Goal: Task Accomplishment & Management: Manage account settings

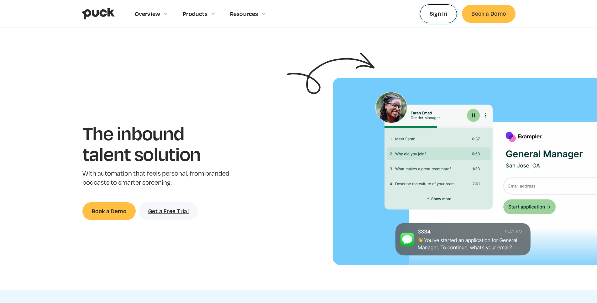
click at [431, 16] on link "Sign In" at bounding box center [438, 13] width 37 height 18
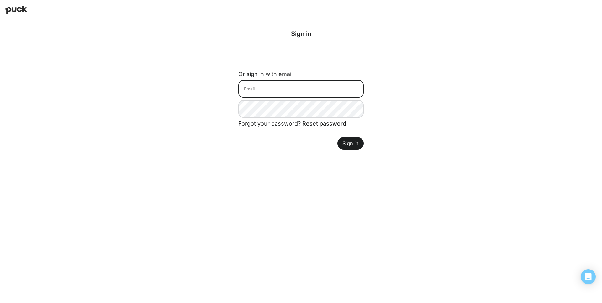
click at [264, 95] on input at bounding box center [300, 89] width 125 height 18
click at [0, 160] on com-1password-button at bounding box center [0, 160] width 0 height 0
type input "amy.sharpe@ledgebrook.com"
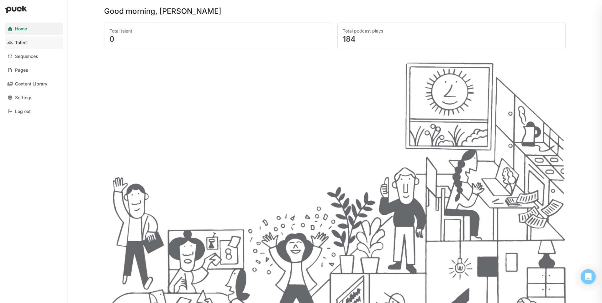
click at [21, 41] on div "Talent" at bounding box center [21, 42] width 13 height 5
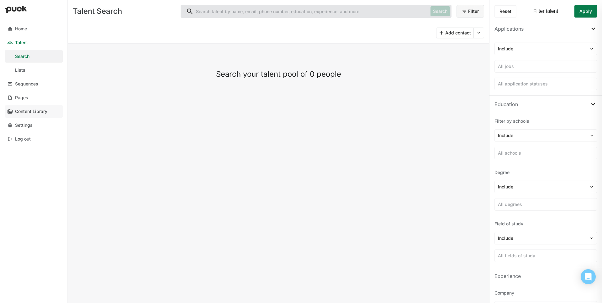
click at [25, 113] on div "Content Library" at bounding box center [31, 111] width 32 height 5
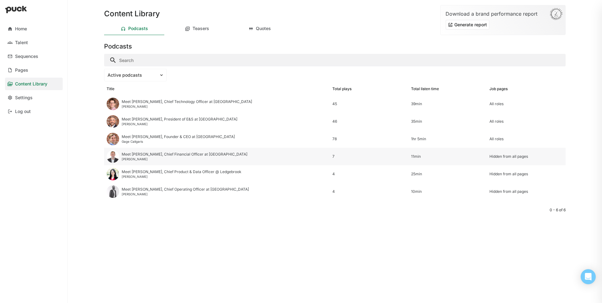
click at [504, 152] on div "Hidden from all pages" at bounding box center [526, 157] width 79 height 18
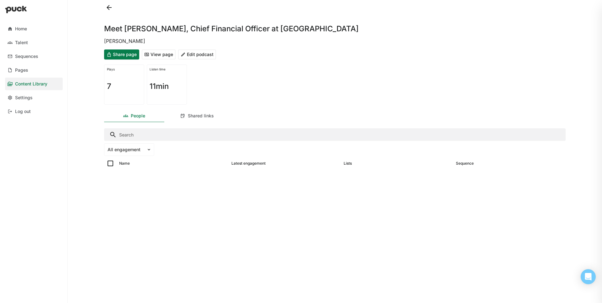
click at [111, 8] on button at bounding box center [109, 8] width 10 height 10
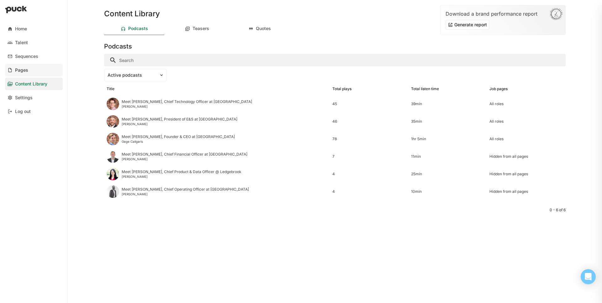
click at [20, 73] on link "Pages" at bounding box center [34, 70] width 58 height 13
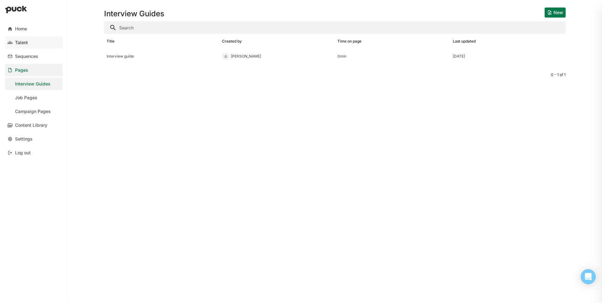
click at [22, 43] on div "Talent" at bounding box center [21, 42] width 13 height 5
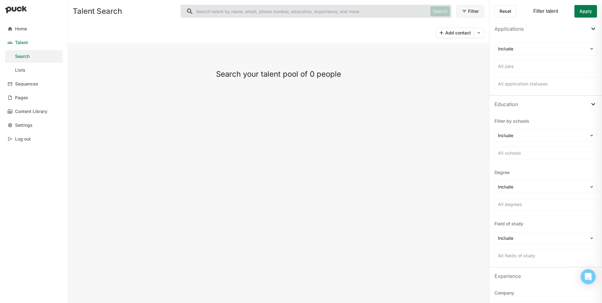
click at [278, 7] on input "Search" at bounding box center [304, 11] width 247 height 13
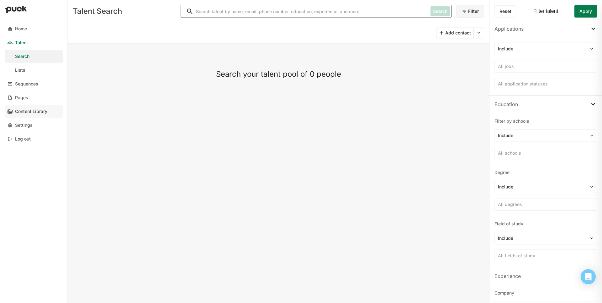
click at [44, 111] on div "Content Library" at bounding box center [31, 111] width 32 height 5
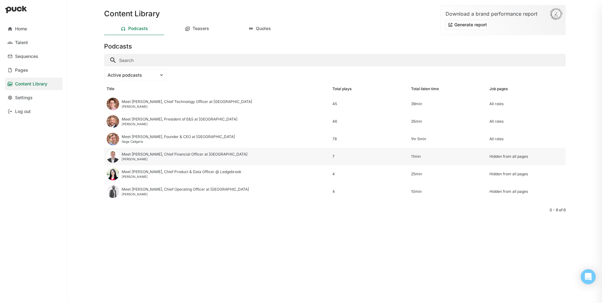
click at [171, 156] on div "Meet Anthony, Chief Financial Officer at Ledgebrook" at bounding box center [185, 154] width 126 height 4
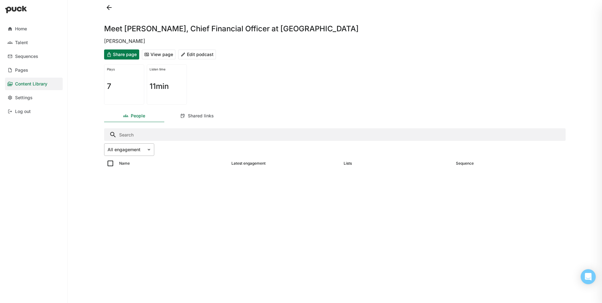
click at [146, 152] on div "All engagement" at bounding box center [125, 149] width 42 height 9
click at [19, 35] on link "Home" at bounding box center [34, 29] width 58 height 13
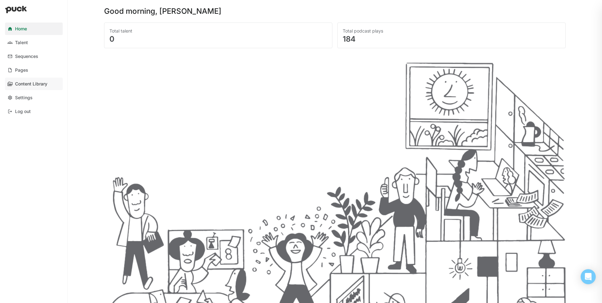
click at [35, 88] on link "Content Library" at bounding box center [34, 84] width 58 height 13
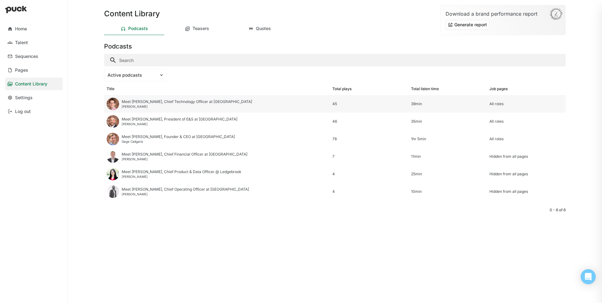
click at [151, 109] on div "Meet Nathan, Chief Technology Officer at Ledgebrook Nathan Hall" at bounding box center [217, 104] width 226 height 18
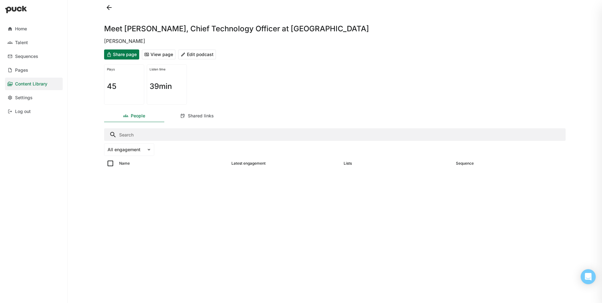
click at [151, 52] on button "View page" at bounding box center [159, 55] width 34 height 10
click at [112, 10] on button at bounding box center [109, 8] width 10 height 10
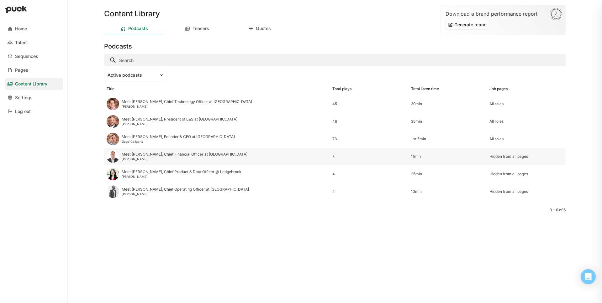
click at [245, 154] on div "Meet Anthony, Chief Financial Officer at Ledgebrook Anthony Segal-Knowles" at bounding box center [217, 157] width 226 height 18
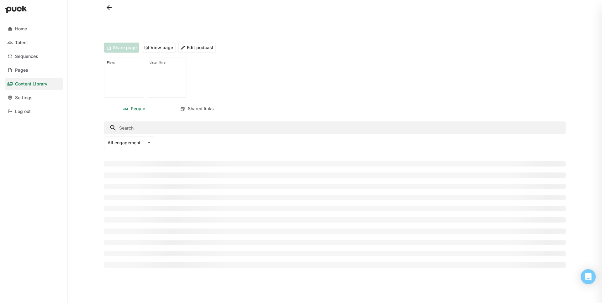
click at [203, 40] on div "Share page View page Edit podcast" at bounding box center [334, 47] width 461 height 15
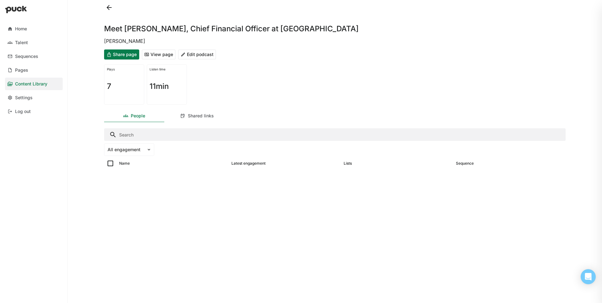
click at [199, 47] on div "Share page View page Edit podcast" at bounding box center [334, 54] width 461 height 15
click at [197, 59] on button "Edit podcast" at bounding box center [197, 55] width 38 height 10
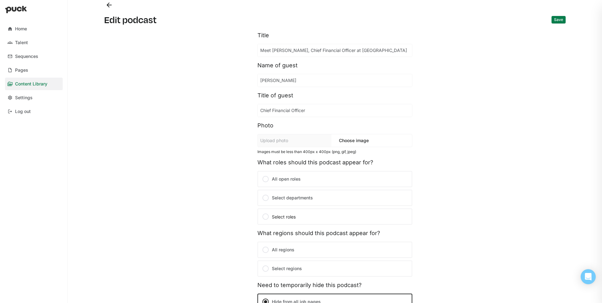
click at [290, 182] on label "All open roles" at bounding box center [334, 179] width 155 height 16
click at [0, 0] on input "All open roles" at bounding box center [0, 0] width 0 height 0
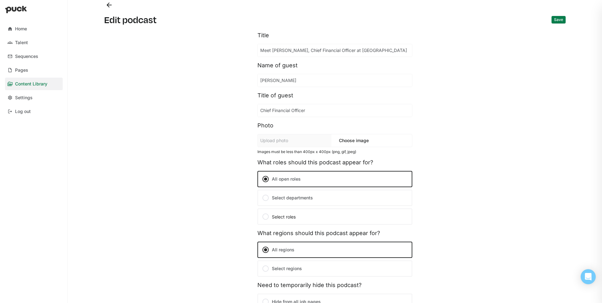
click at [552, 18] on button "Save" at bounding box center [558, 20] width 14 height 8
click at [109, 4] on button "Back" at bounding box center [109, 5] width 10 height 10
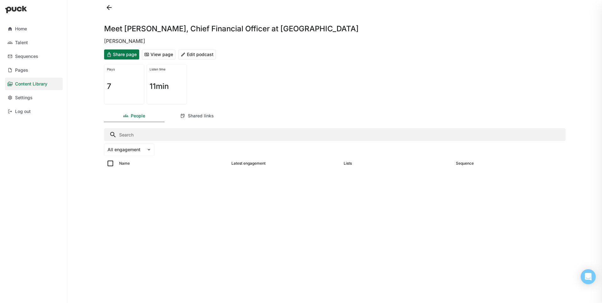
click at [111, 11] on button at bounding box center [109, 8] width 10 height 10
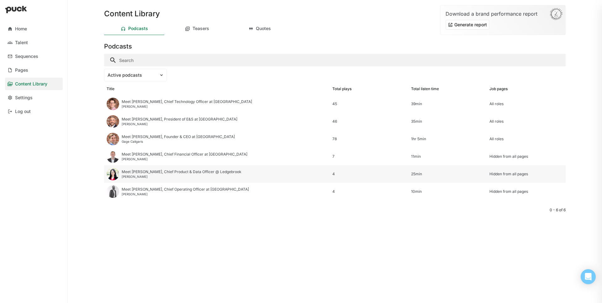
click at [182, 180] on div "Meet Ruiqi, Chief Product & Data Officer @ Ledgebrook Ruiqi Li" at bounding box center [217, 175] width 226 height 18
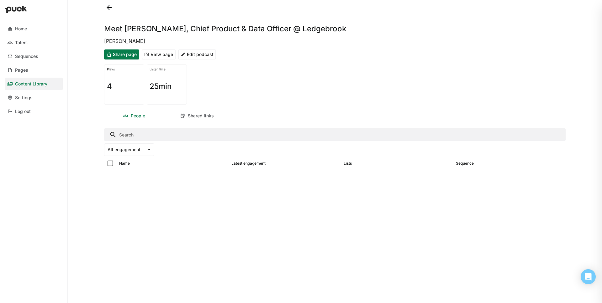
click at [198, 54] on button "Edit podcast" at bounding box center [197, 55] width 38 height 10
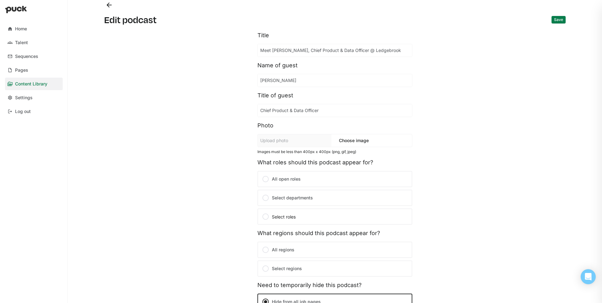
click at [279, 183] on label "All open roles" at bounding box center [334, 179] width 155 height 16
click at [0, 0] on input "All open roles" at bounding box center [0, 0] width 0 height 0
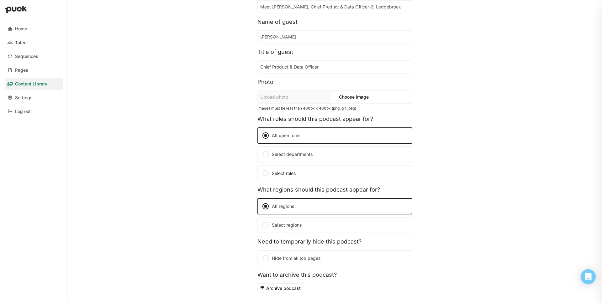
scroll to position [14, 0]
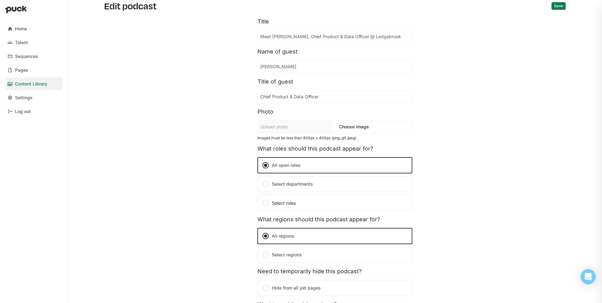
click at [553, 8] on button "Save" at bounding box center [558, 6] width 14 height 8
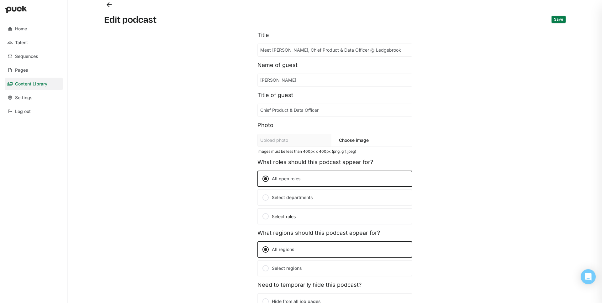
scroll to position [0, 0]
click at [113, 4] on button "Back" at bounding box center [109, 5] width 10 height 10
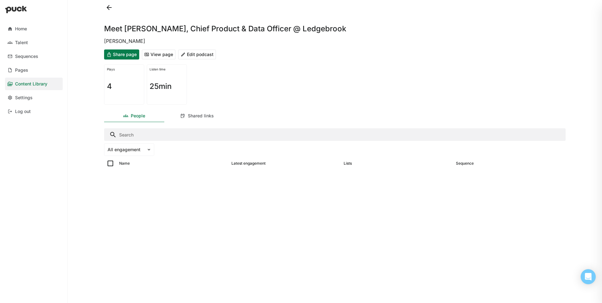
click at [113, 11] on div at bounding box center [334, 7] width 461 height 15
click at [111, 10] on button at bounding box center [109, 8] width 10 height 10
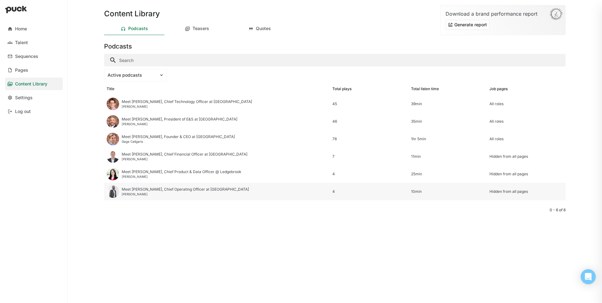
click at [165, 196] on div "Meet Adrian, Chief Operating Officer at Ledgebrook Adrian Copland" at bounding box center [217, 192] width 226 height 18
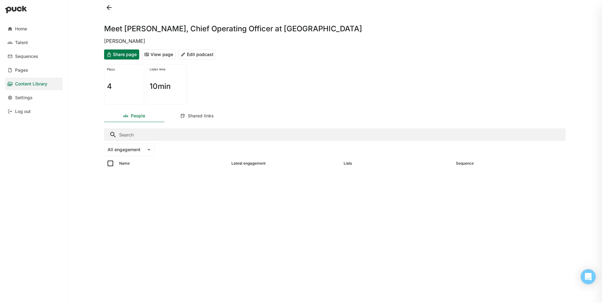
click at [196, 55] on button "Edit podcast" at bounding box center [197, 55] width 38 height 10
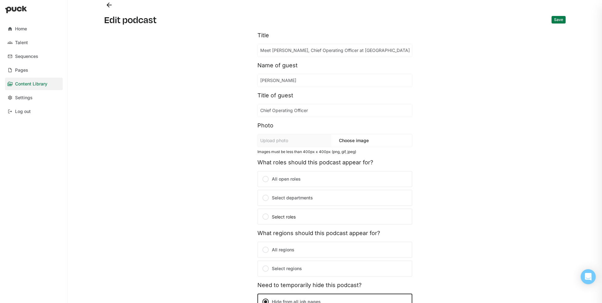
click at [309, 179] on label "All open roles" at bounding box center [334, 179] width 155 height 16
click at [0, 0] on input "All open roles" at bounding box center [0, 0] width 0 height 0
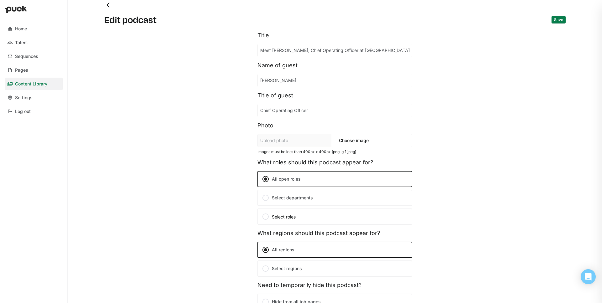
click at [555, 18] on button "Save" at bounding box center [558, 20] width 14 height 8
click at [25, 27] on div "Home" at bounding box center [21, 28] width 12 height 5
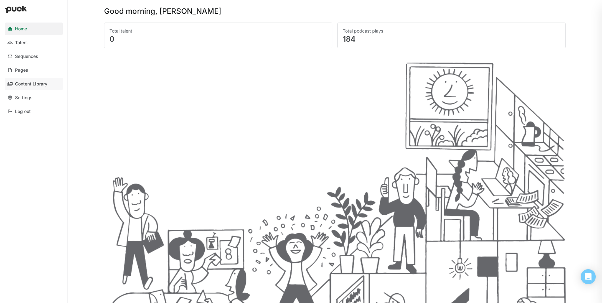
click at [18, 80] on link "Content Library" at bounding box center [34, 84] width 58 height 13
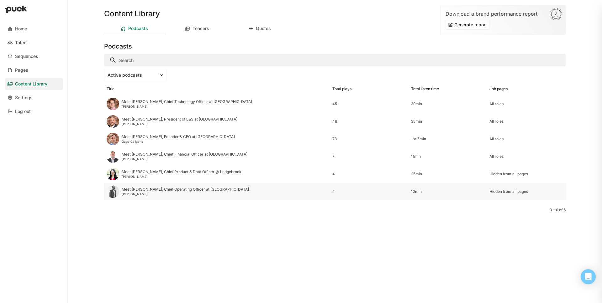
click at [288, 198] on div "Meet Adrian, Chief Operating Officer at Ledgebrook Adrian Copland" at bounding box center [217, 192] width 226 height 18
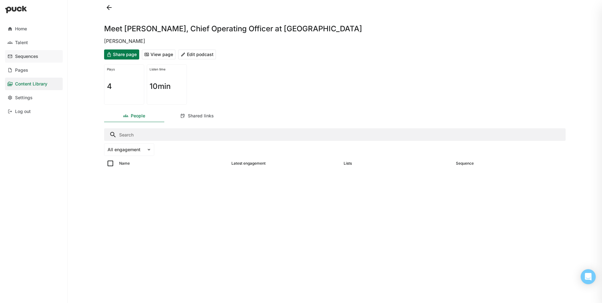
click at [31, 58] on div "Sequences" at bounding box center [26, 56] width 23 height 5
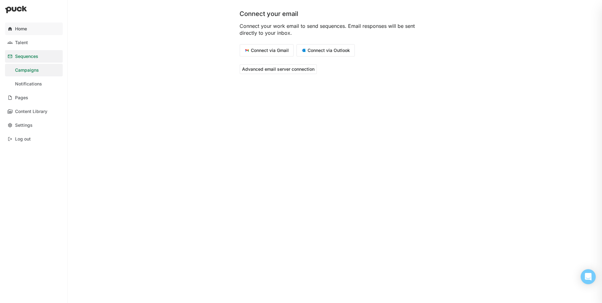
click at [18, 32] on link "Home" at bounding box center [34, 29] width 58 height 13
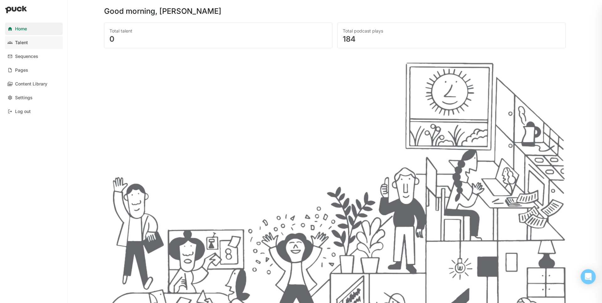
click at [20, 46] on link "Talent" at bounding box center [34, 42] width 58 height 13
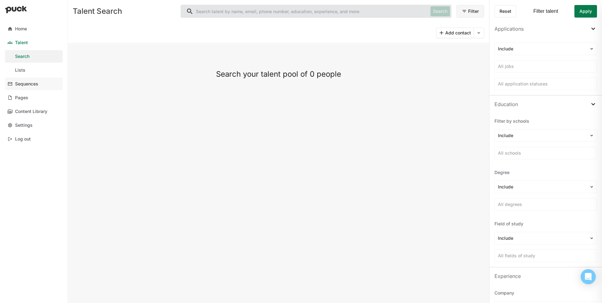
click at [27, 89] on link "Sequences" at bounding box center [34, 84] width 58 height 13
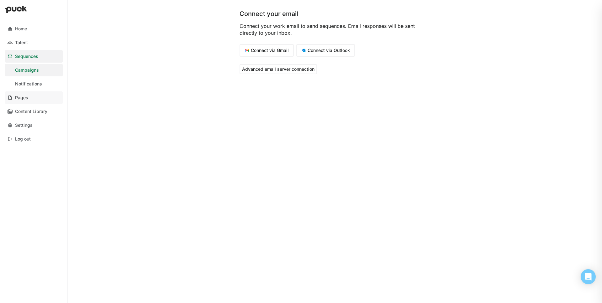
click at [25, 96] on div "Pages" at bounding box center [21, 97] width 13 height 5
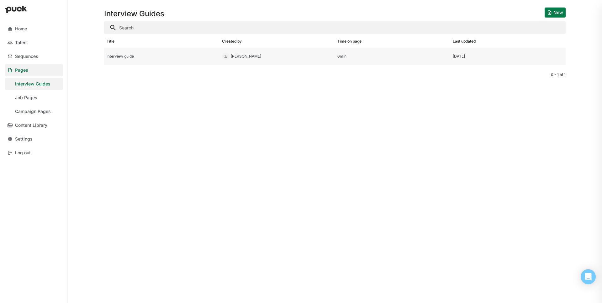
click at [130, 56] on div "Interview guide" at bounding box center [162, 56] width 110 height 4
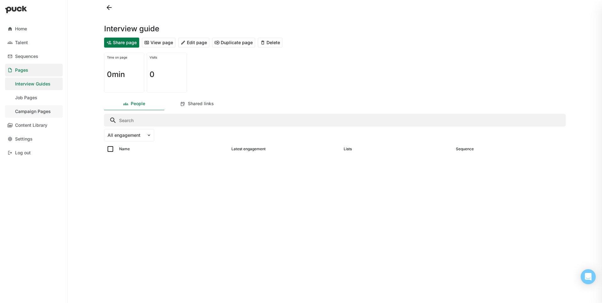
click at [42, 113] on div "Campaign Pages" at bounding box center [33, 111] width 36 height 5
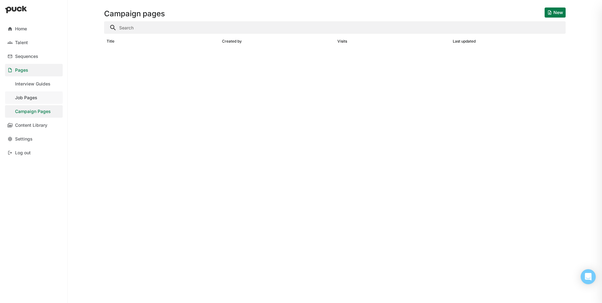
click at [44, 100] on link "Job Pages" at bounding box center [34, 98] width 58 height 13
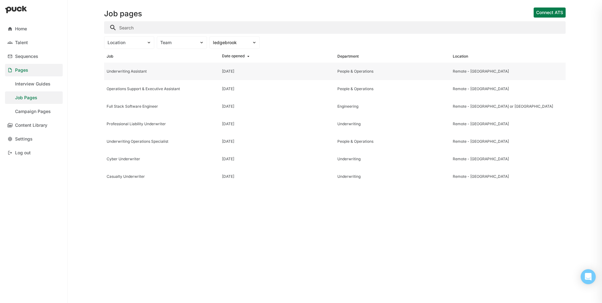
click at [167, 71] on div "Underwriting Assistant" at bounding box center [162, 71] width 110 height 4
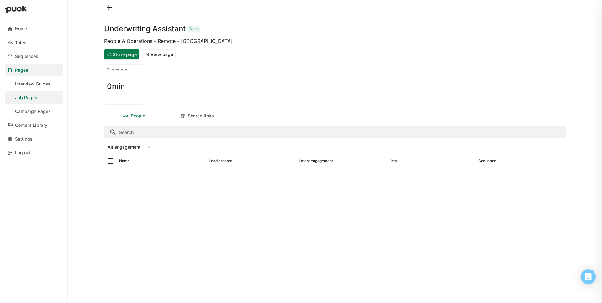
click at [166, 53] on button "View page" at bounding box center [159, 55] width 34 height 10
click at [23, 110] on div "Campaign Pages" at bounding box center [33, 111] width 36 height 5
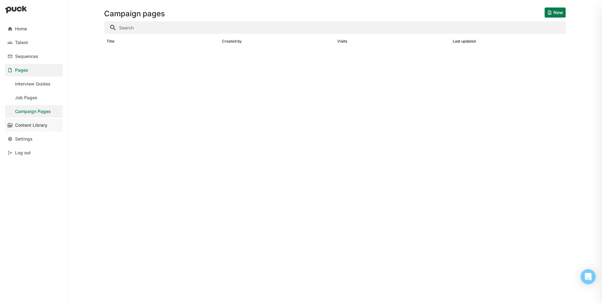
click at [22, 129] on link "Content Library" at bounding box center [34, 125] width 58 height 13
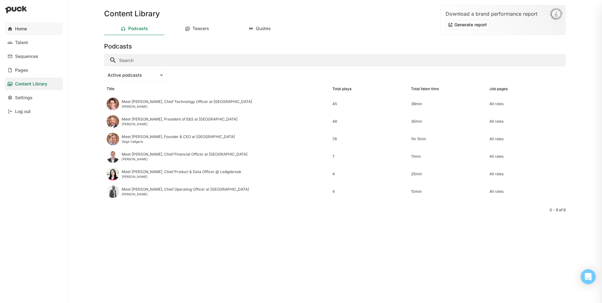
click at [24, 31] on div "Home" at bounding box center [21, 28] width 12 height 5
